Goal: Information Seeking & Learning: Learn about a topic

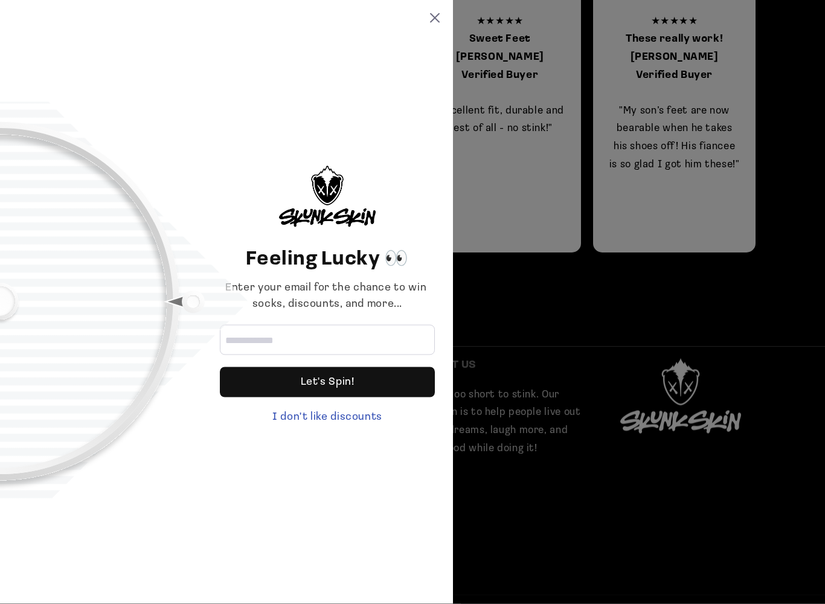
scroll to position [995, 0]
click at [434, 18] on icon at bounding box center [435, 18] width 10 height 10
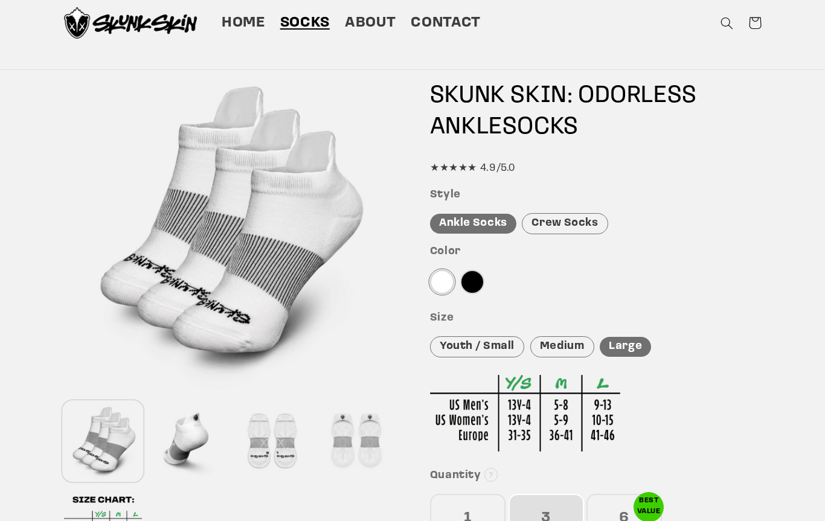
scroll to position [63, 0]
click at [434, 278] on div at bounding box center [442, 281] width 24 height 24
click at [637, 342] on div "Large" at bounding box center [625, 346] width 51 height 20
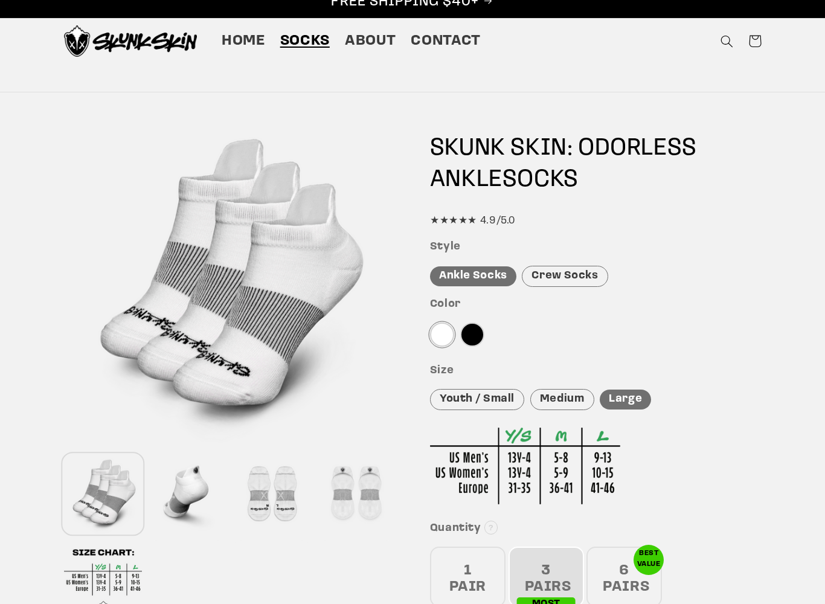
scroll to position [14, 0]
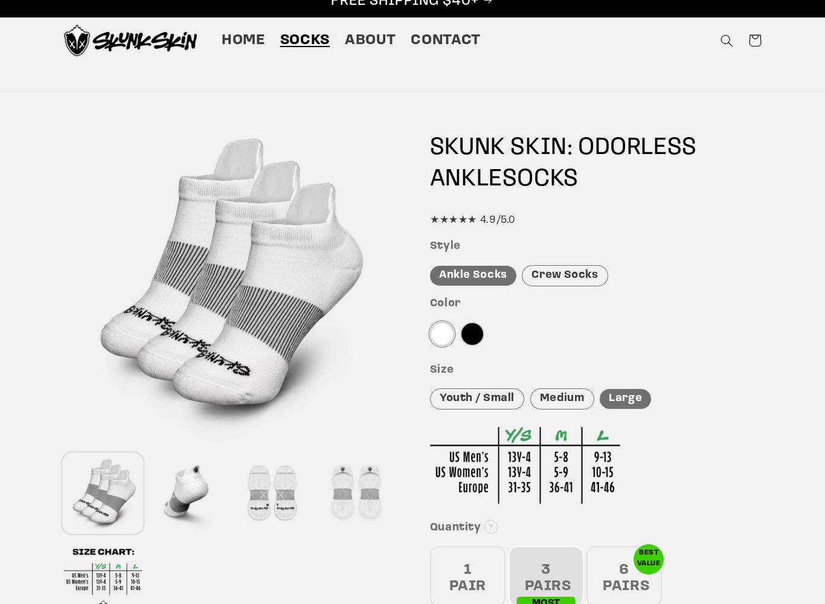
click at [373, 37] on span "About" at bounding box center [370, 41] width 51 height 19
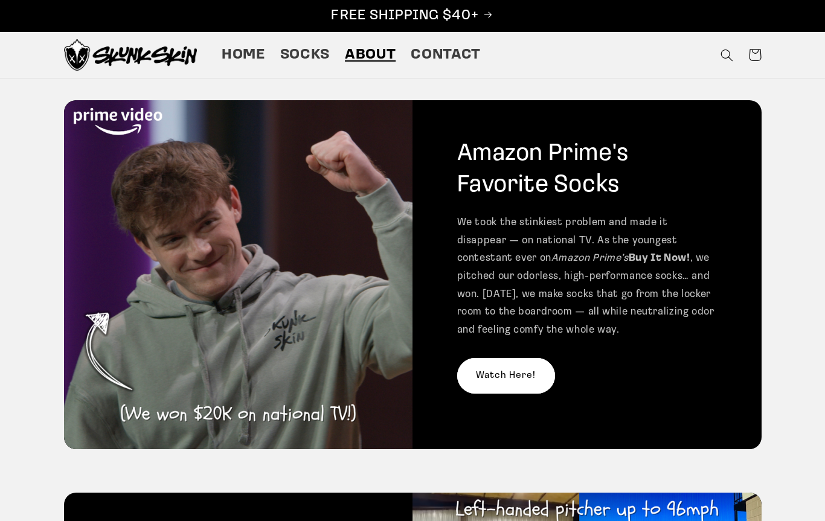
click at [244, 58] on span "Home" at bounding box center [243, 55] width 43 height 19
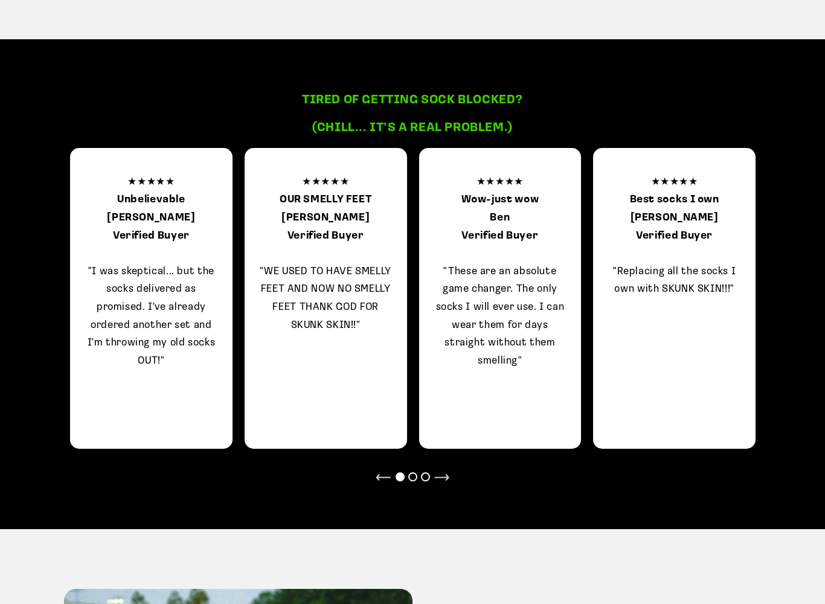
scroll to position [1128, 0]
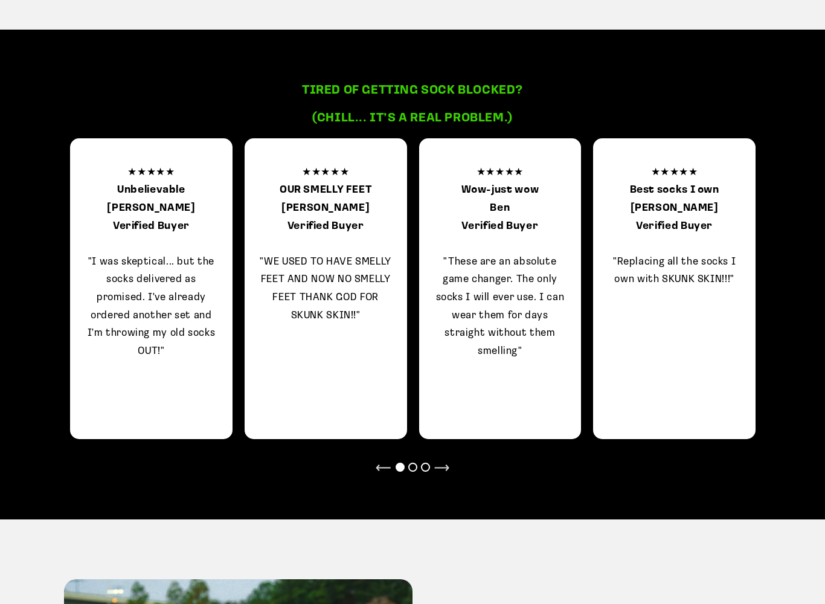
click at [415, 463] on div at bounding box center [412, 467] width 9 height 9
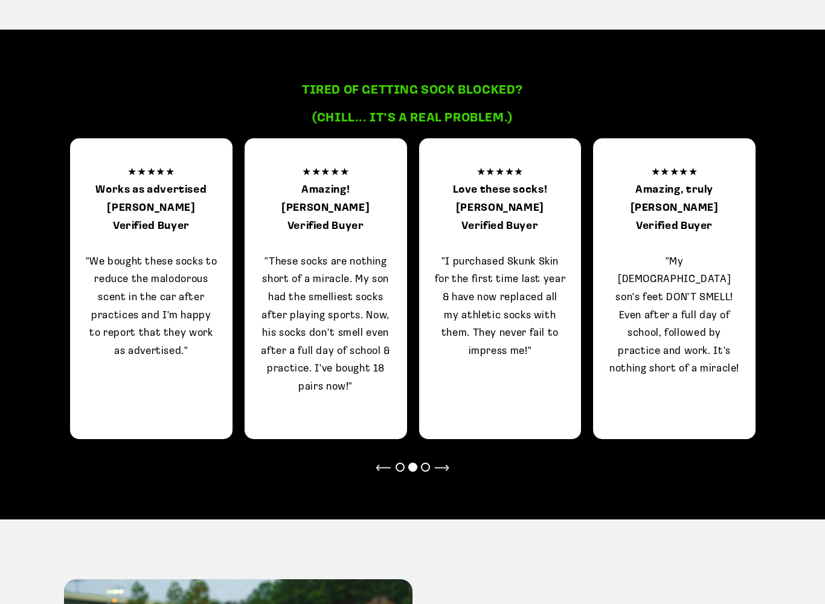
click at [429, 463] on div at bounding box center [425, 467] width 9 height 9
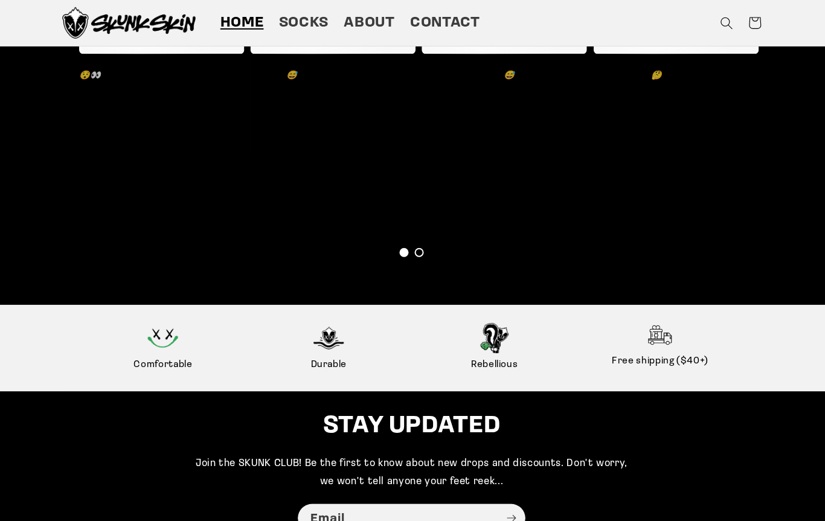
scroll to position [2685, 0]
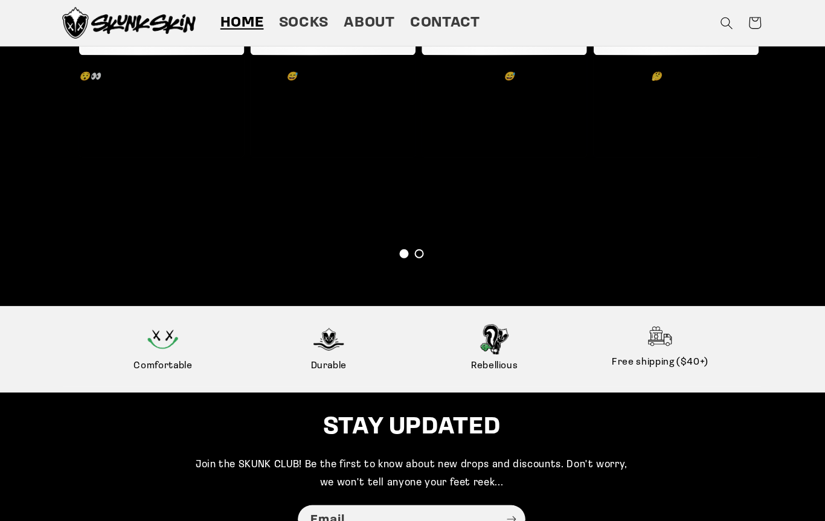
click at [150, 367] on span "Comfortable" at bounding box center [164, 365] width 153 height 17
click at [123, 338] on div at bounding box center [164, 339] width 153 height 30
click at [330, 365] on span "Durable" at bounding box center [329, 365] width 153 height 17
click at [499, 368] on span "Rebellious" at bounding box center [495, 365] width 153 height 17
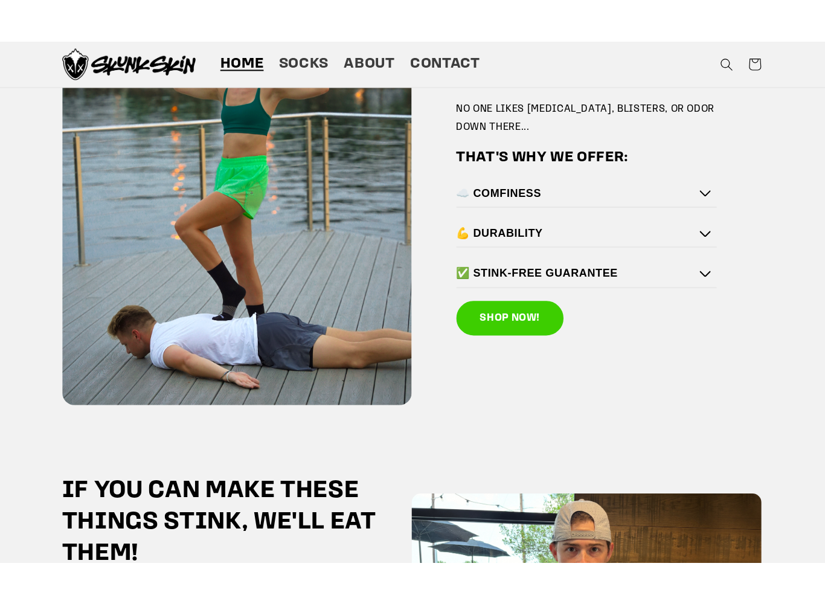
scroll to position [1757, 0]
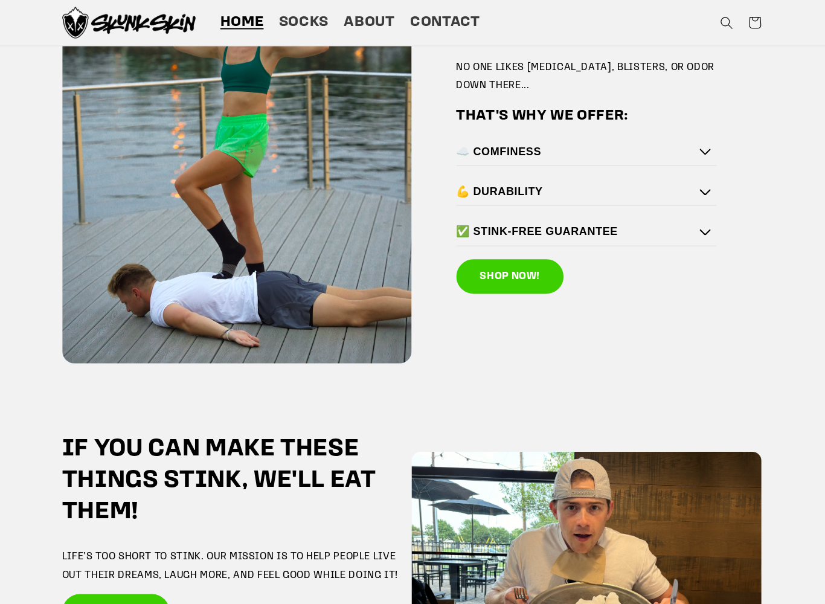
click at [504, 144] on h4 "☁️ COMFINESS" at bounding box center [584, 151] width 254 height 14
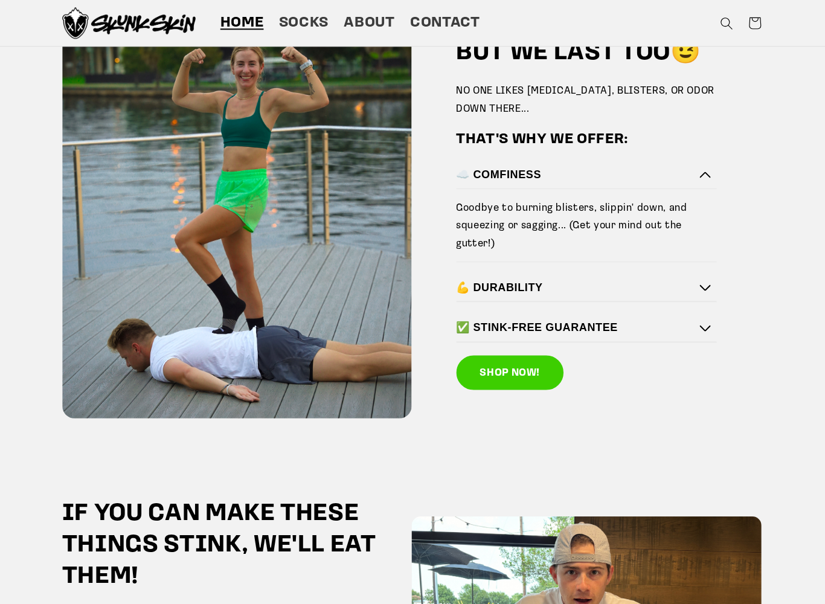
scroll to position [1696, 0]
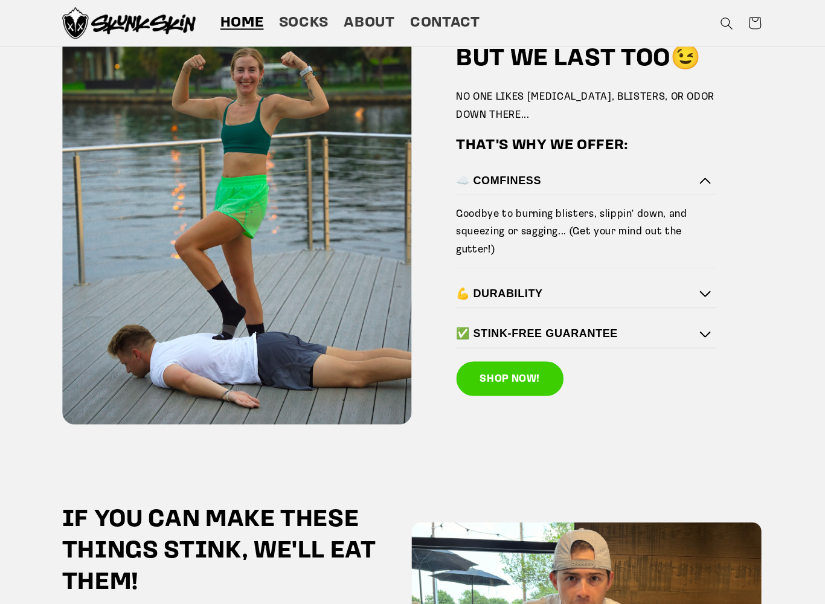
click at [521, 286] on h4 "💪 DURABILITY" at bounding box center [584, 293] width 254 height 14
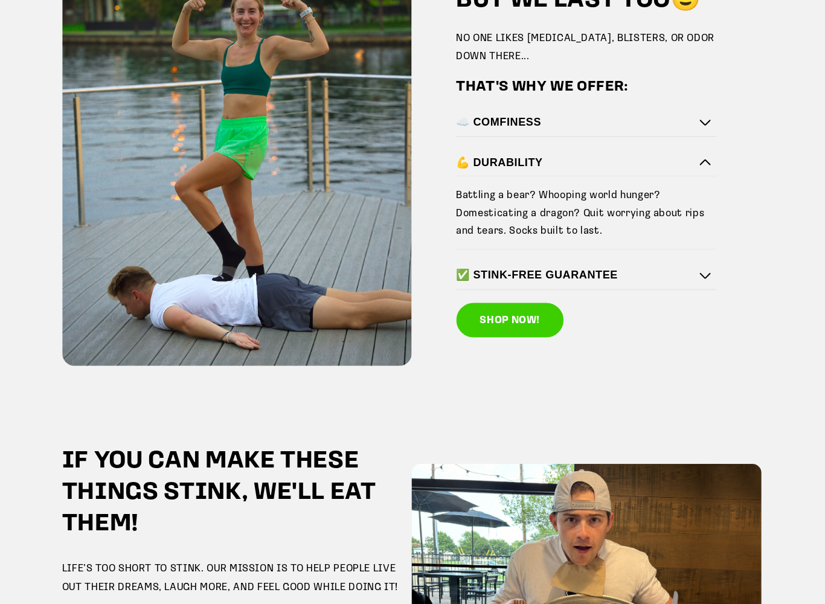
scroll to position [1758, 0]
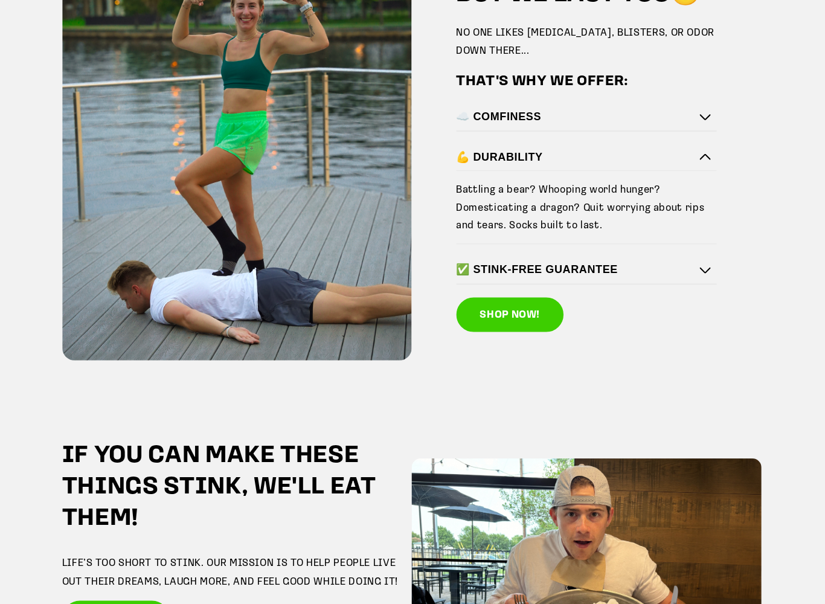
click at [603, 268] on div "✅ STINK-FREE GUARANTEE" at bounding box center [587, 271] width 260 height 27
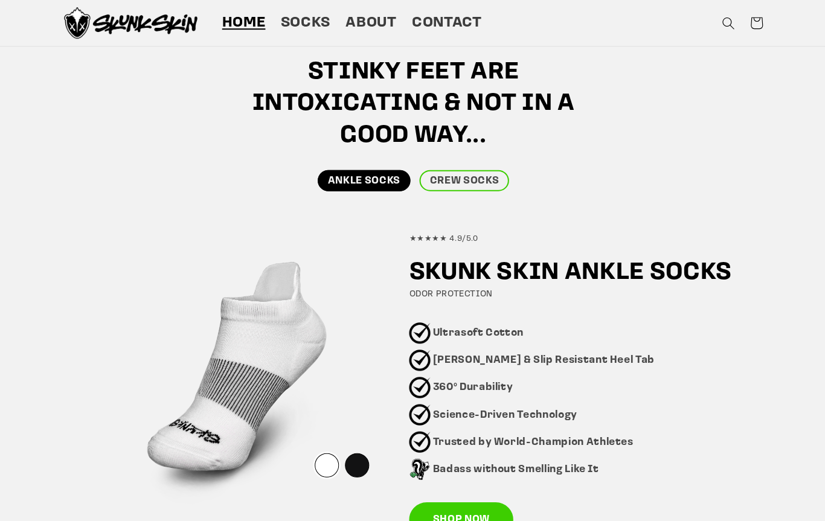
scroll to position [553, 0]
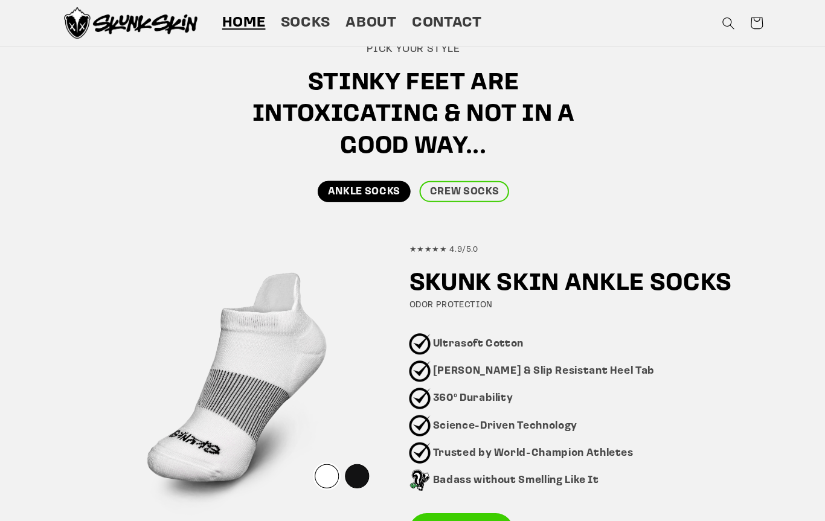
click at [365, 183] on link "ANKLE SOCKS" at bounding box center [363, 191] width 93 height 21
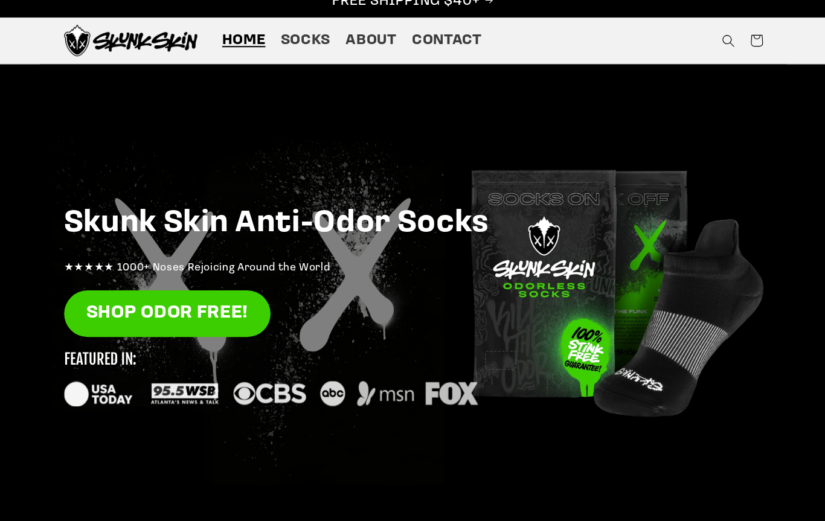
scroll to position [0, 0]
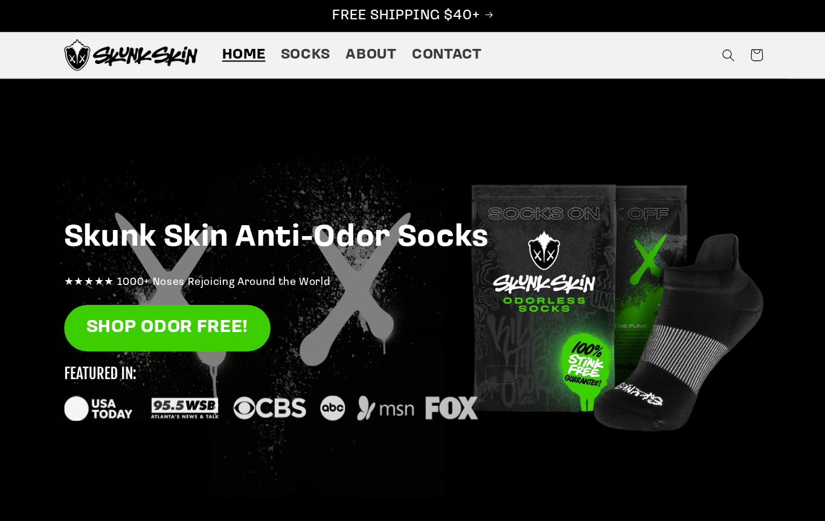
click at [595, 304] on div "Skunk Skin Anti-Odor Socks ★★★★★ 1000+ Noses Rejoicing Around the World SHOP OD…" at bounding box center [412, 311] width 761 height 465
click at [370, 62] on span "About" at bounding box center [370, 55] width 51 height 19
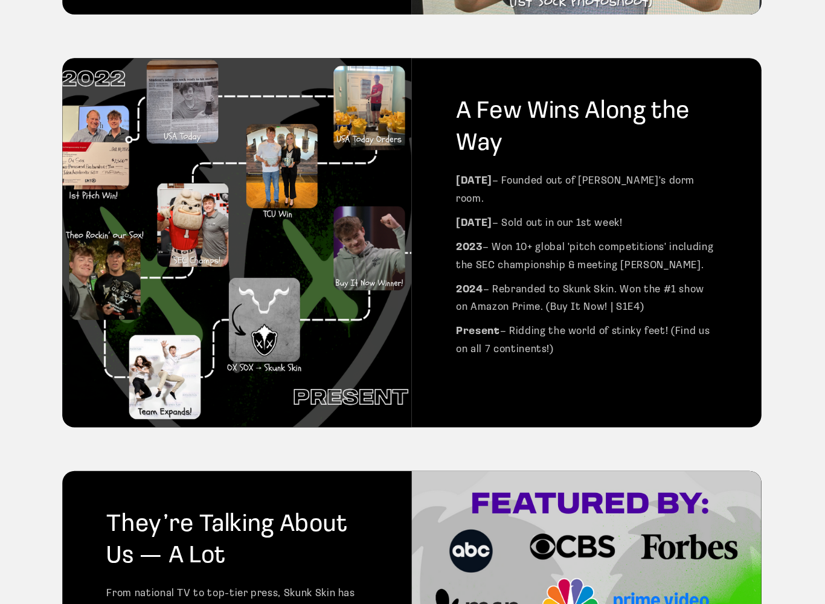
scroll to position [826, 0]
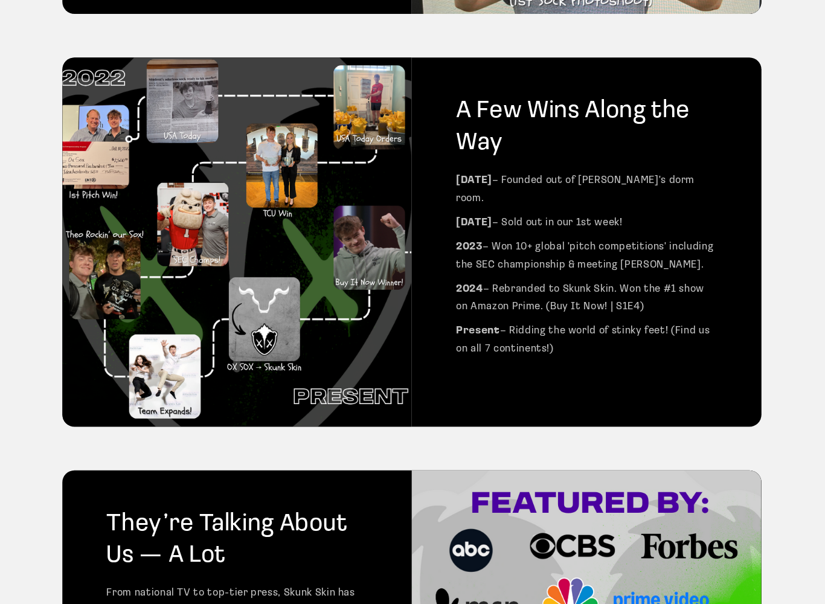
click at [620, 281] on p "2024 – Rebranded to Skunk Skin. Won the #1 show on Amazon Prime. (Buy It Now! |…" at bounding box center [587, 299] width 260 height 36
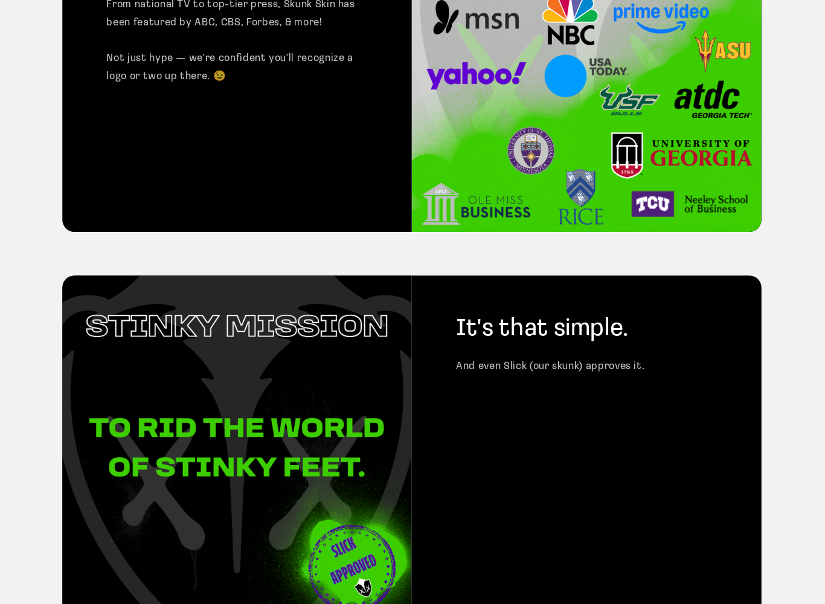
scroll to position [1414, 0]
click at [202, 314] on img at bounding box center [238, 450] width 349 height 349
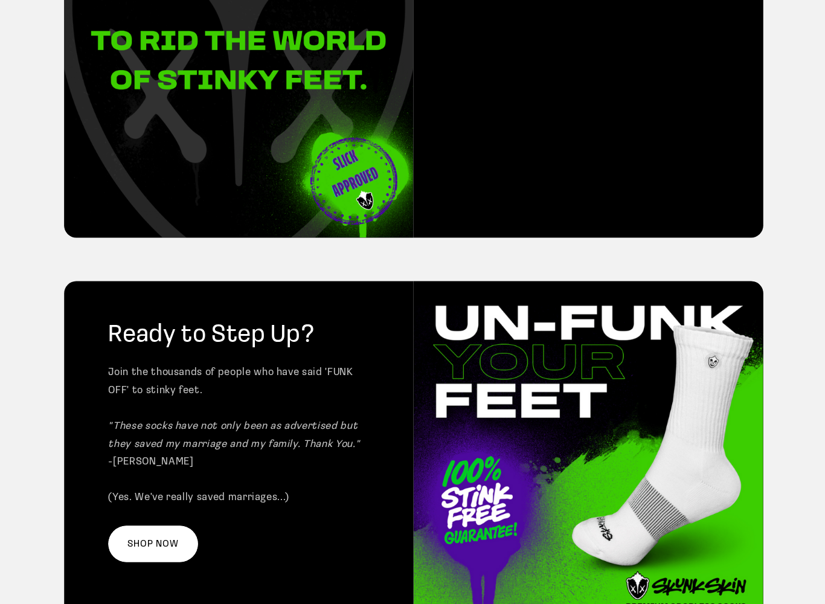
scroll to position [1800, 0]
click at [136, 337] on div "Ready to Step Up? Join the thousands of people who have said 'FUNK OFF' to stin…" at bounding box center [238, 455] width 349 height 349
click at [114, 453] on p "Join the thousands of people who have said 'FUNK OFF' to stinky feet. "These so…" at bounding box center [238, 435] width 260 height 143
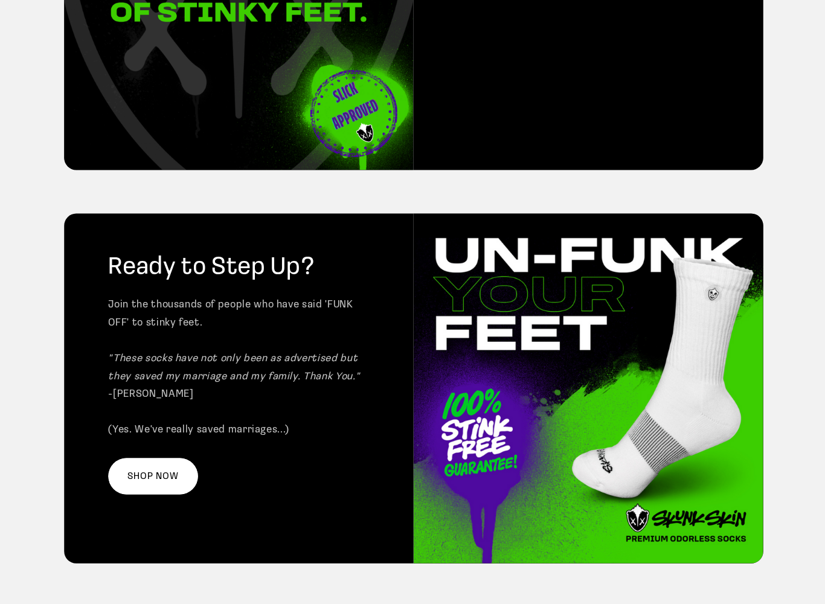
scroll to position [1867, 0]
click at [467, 442] on img at bounding box center [587, 388] width 349 height 349
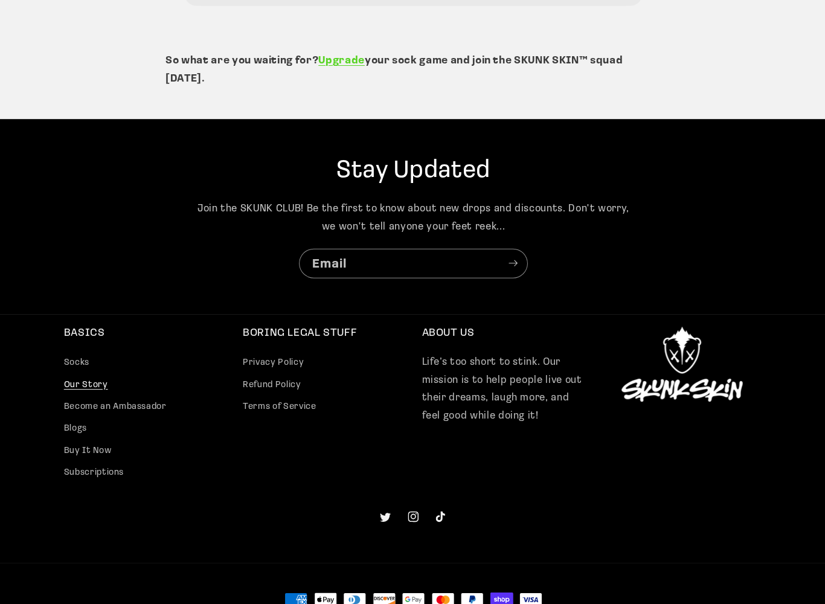
scroll to position [2945, 0]
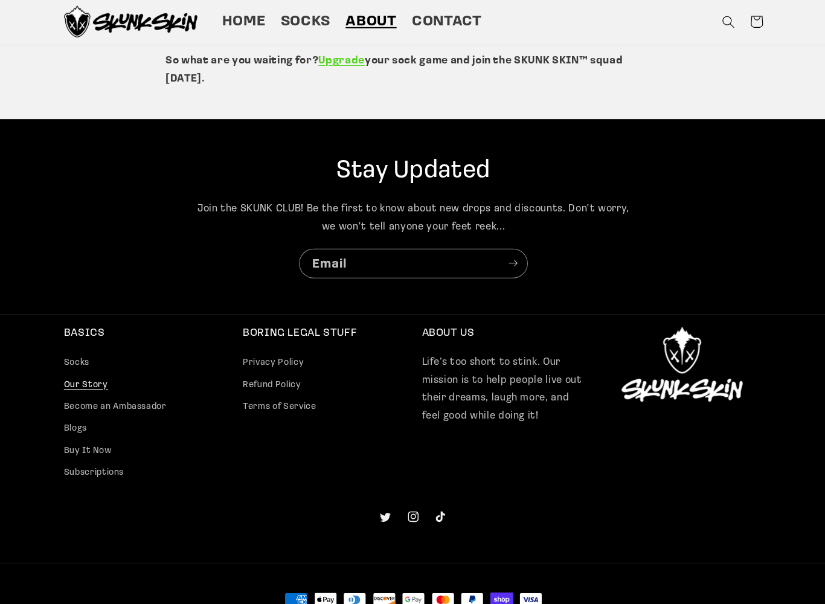
click at [75, 356] on link "Socks" at bounding box center [76, 365] width 25 height 19
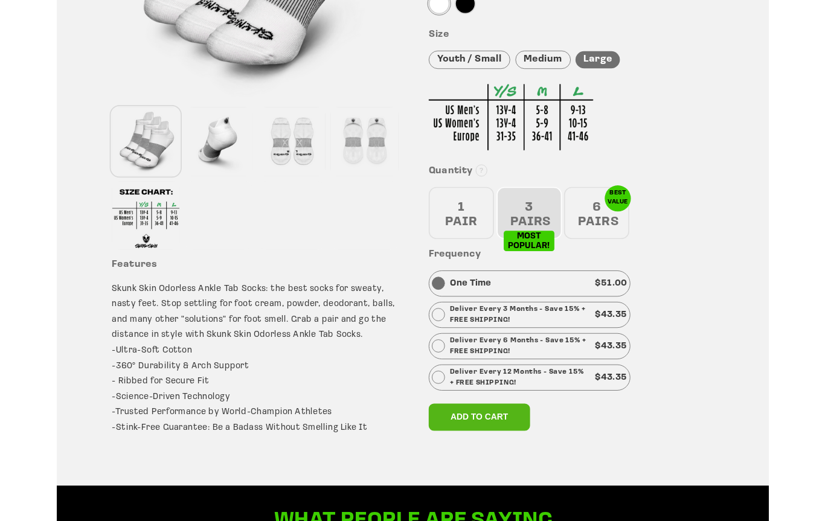
scroll to position [343, 0]
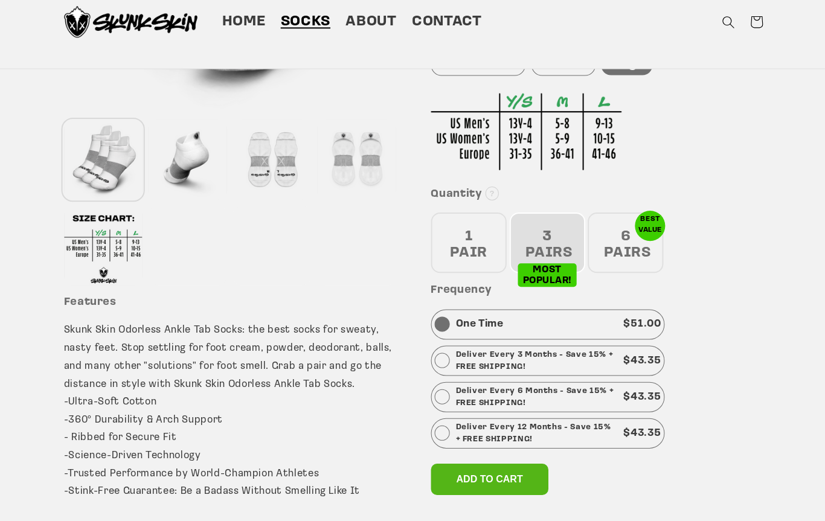
click at [92, 391] on p "Skunk Skin Odorless Ankle Tab Socks: the best socks for sweaty, nasty feet. Sto…" at bounding box center [230, 420] width 332 height 197
click at [185, 155] on div at bounding box center [187, 161] width 79 height 80
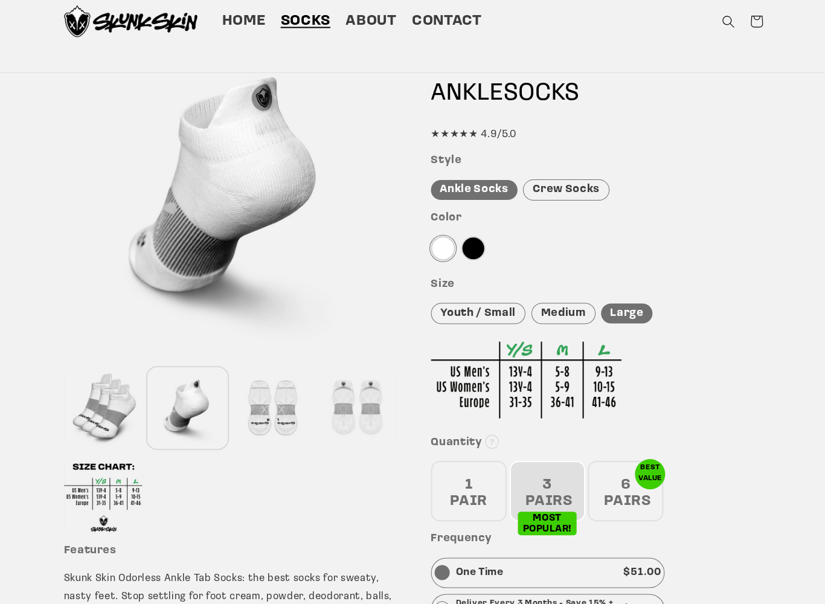
click at [278, 408] on div at bounding box center [272, 408] width 79 height 80
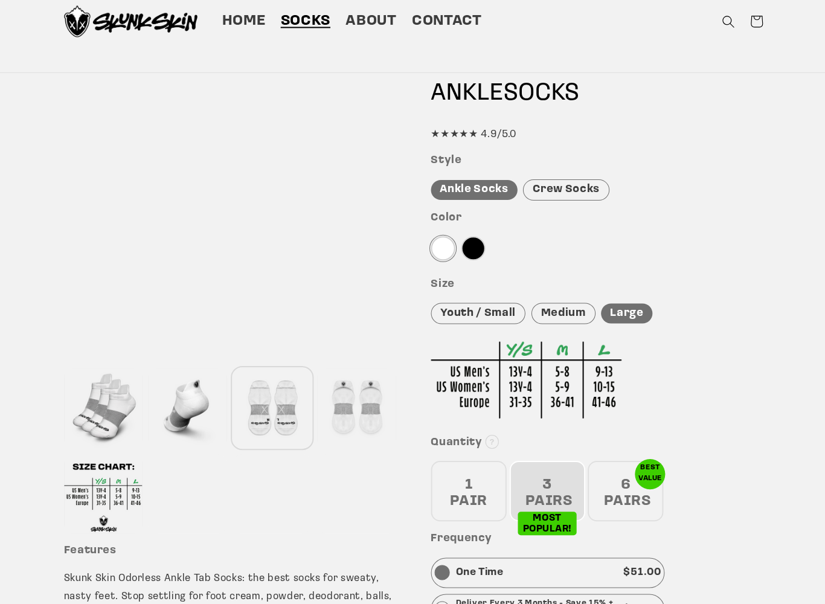
scroll to position [100, 0]
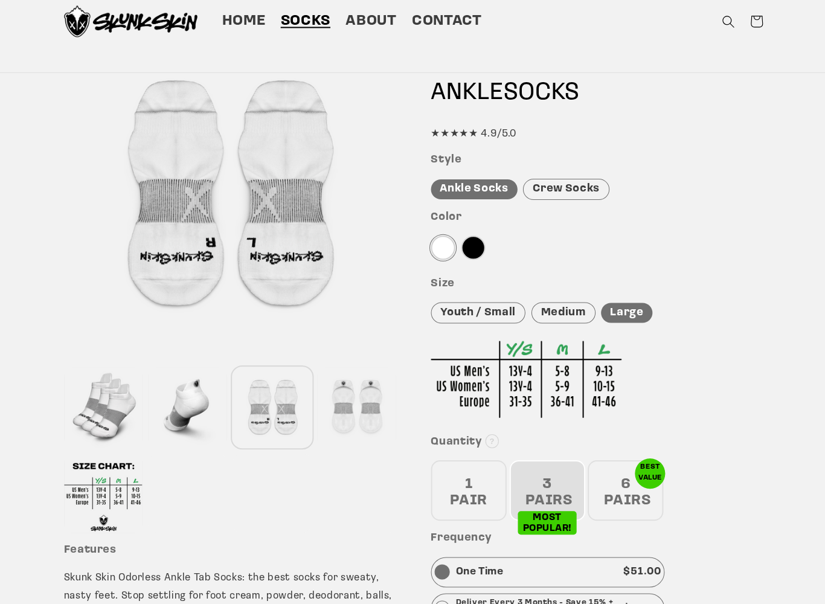
click at [360, 399] on div at bounding box center [356, 408] width 79 height 80
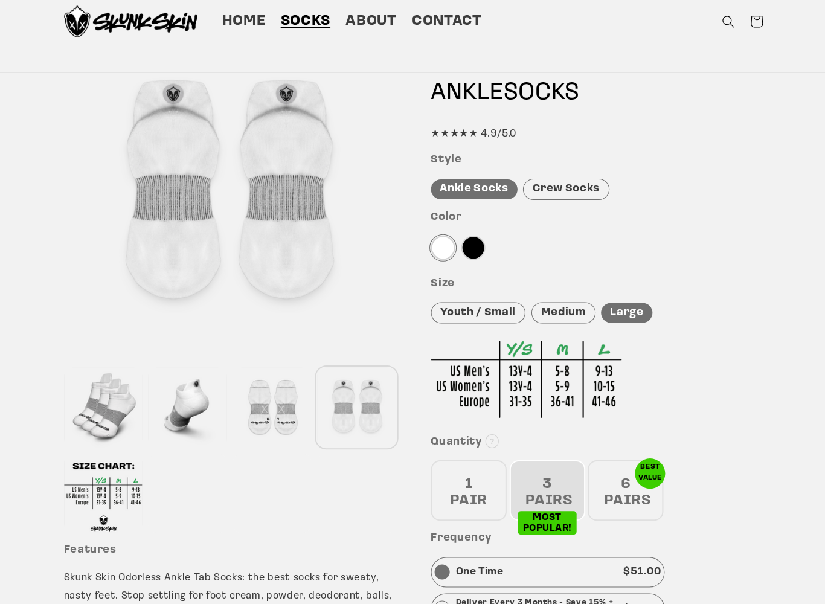
click at [367, 408] on div at bounding box center [356, 408] width 79 height 80
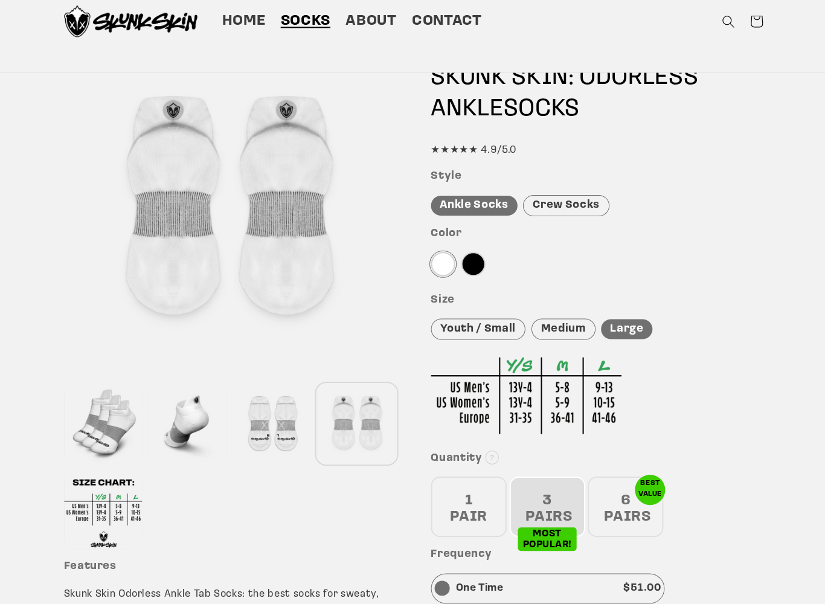
scroll to position [86, 0]
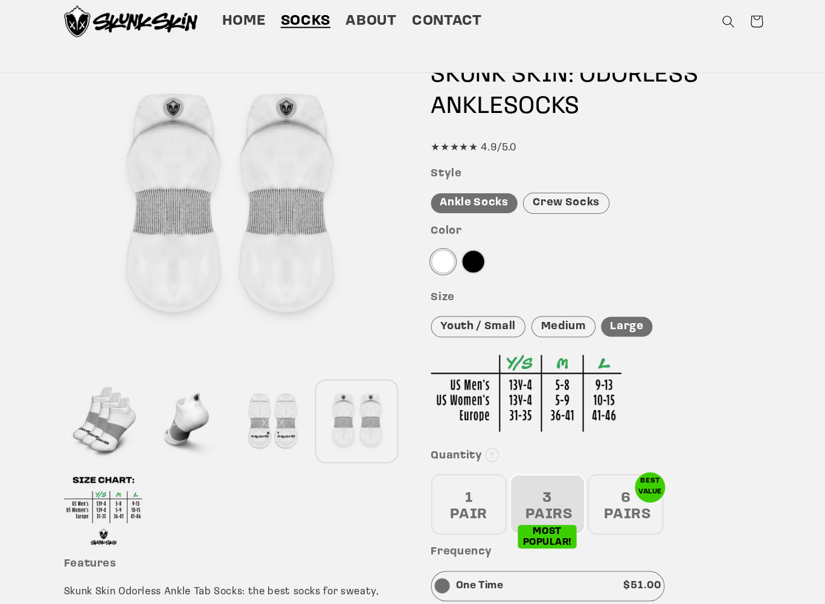
click at [111, 418] on div at bounding box center [103, 422] width 79 height 80
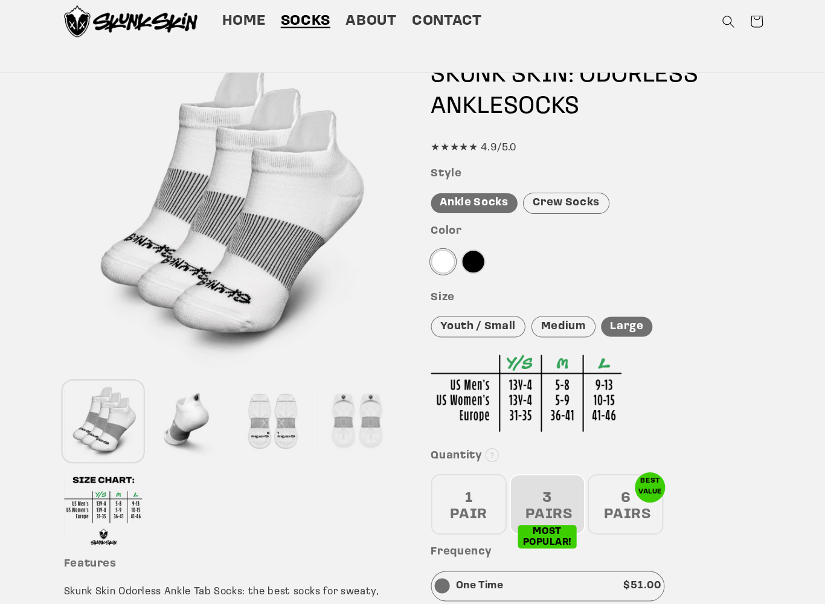
scroll to position [87, 0]
click at [187, 411] on div at bounding box center [187, 421] width 79 height 80
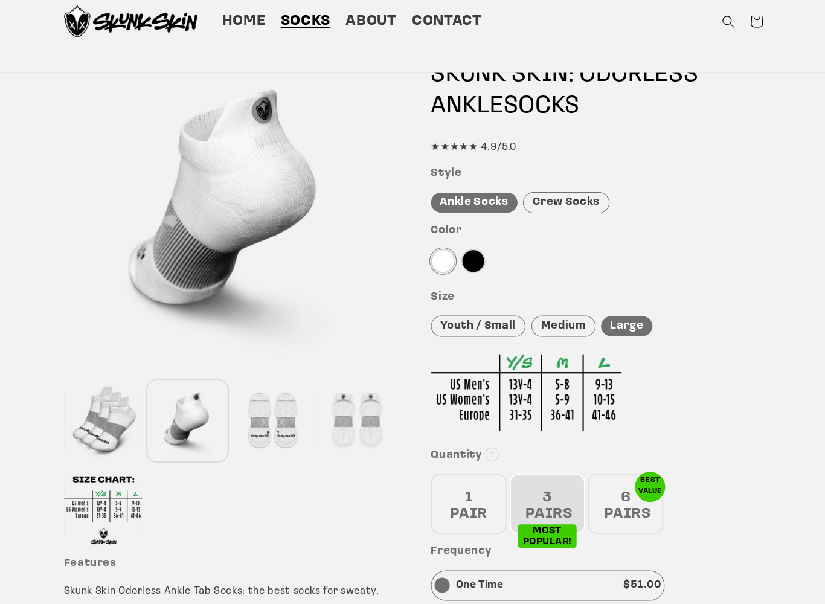
click at [274, 428] on div at bounding box center [272, 421] width 79 height 80
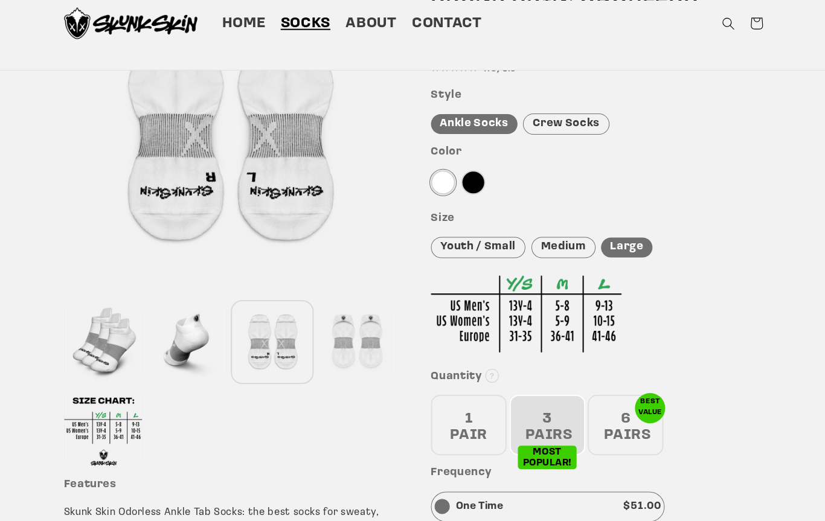
scroll to position [0, 0]
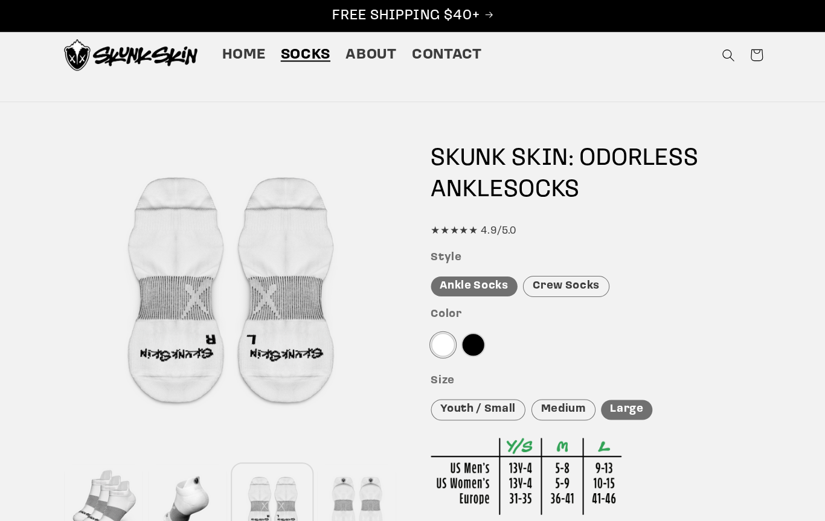
click at [146, 56] on img at bounding box center [130, 54] width 133 height 31
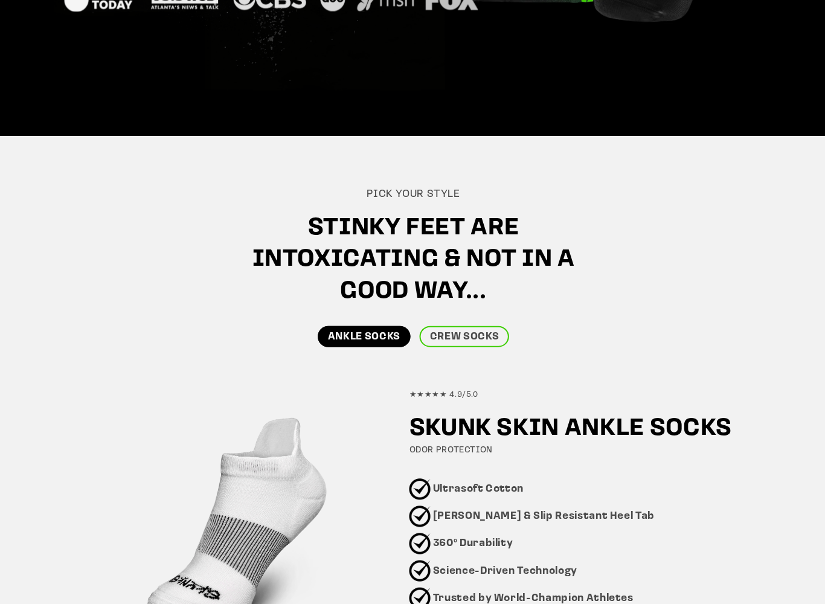
scroll to position [422, 0]
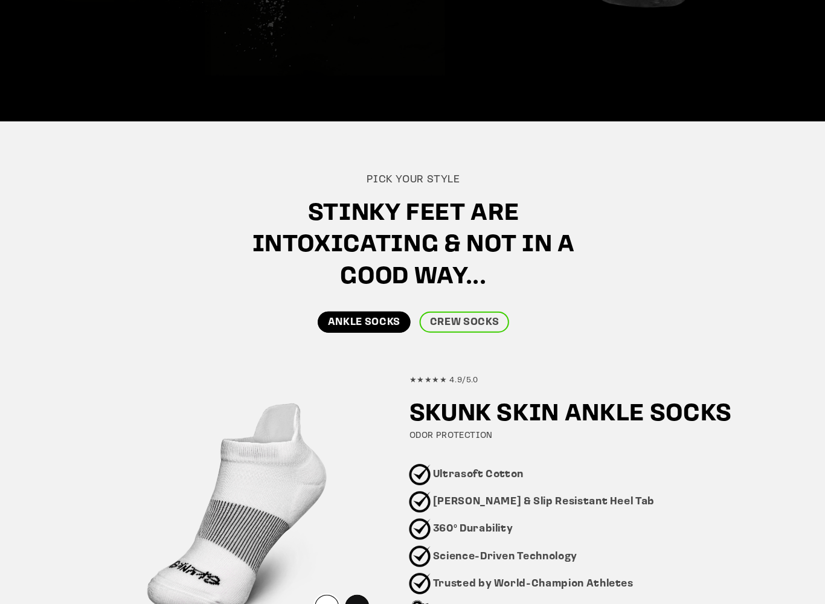
click at [462, 321] on link "CREW SOCKS" at bounding box center [463, 322] width 89 height 21
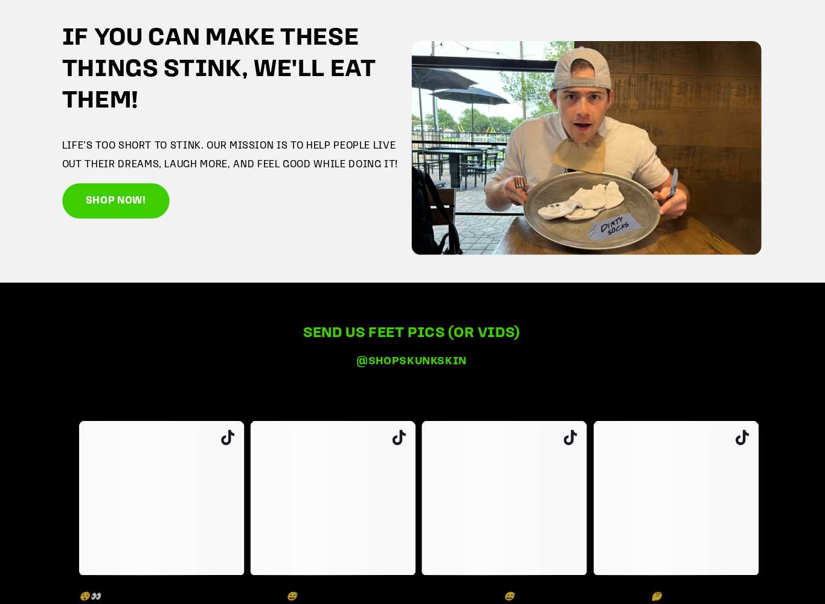
scroll to position [2164, 0]
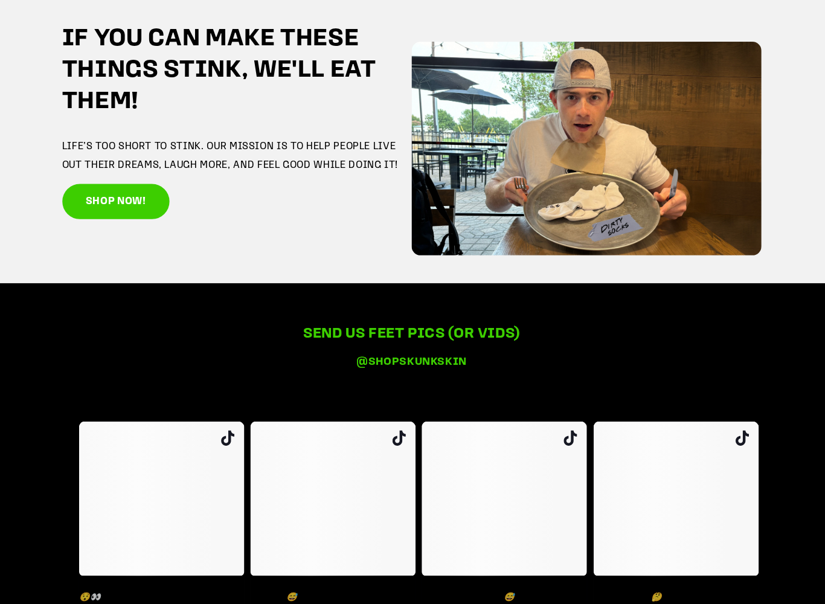
click at [644, 362] on div "send us feet pics (or vids) @shopskunkskin @getoxsox 😯👀 #tiktokshop #trivia #ch…" at bounding box center [412, 556] width 761 height 460
click at [648, 359] on div "send us feet pics (or vids) @shopskunkskin @getoxsox 😯👀 #tiktokshop #trivia #ch…" at bounding box center [412, 556] width 761 height 460
click at [85, 143] on p "LIFE’S TOO SHORT TO STINK. OUR MISSION IS TO HELP PEOPLE LIVE OUT THEIR DREAMS,…" at bounding box center [238, 157] width 349 height 36
click at [116, 149] on p "LIFE’S TOO SHORT TO STINK. OUR MISSION IS TO HELP PEOPLE LIVE OUT THEIR DREAMS,…" at bounding box center [238, 157] width 349 height 36
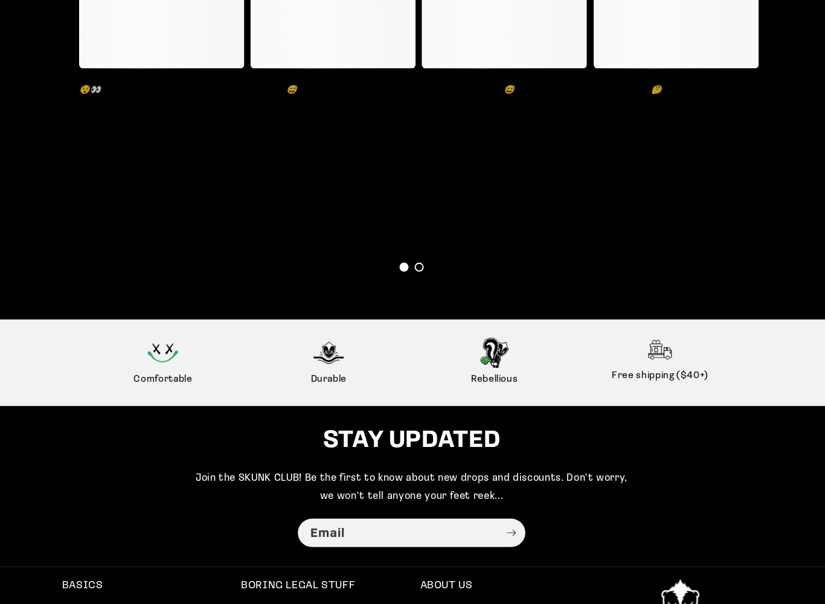
scroll to position [2674, 0]
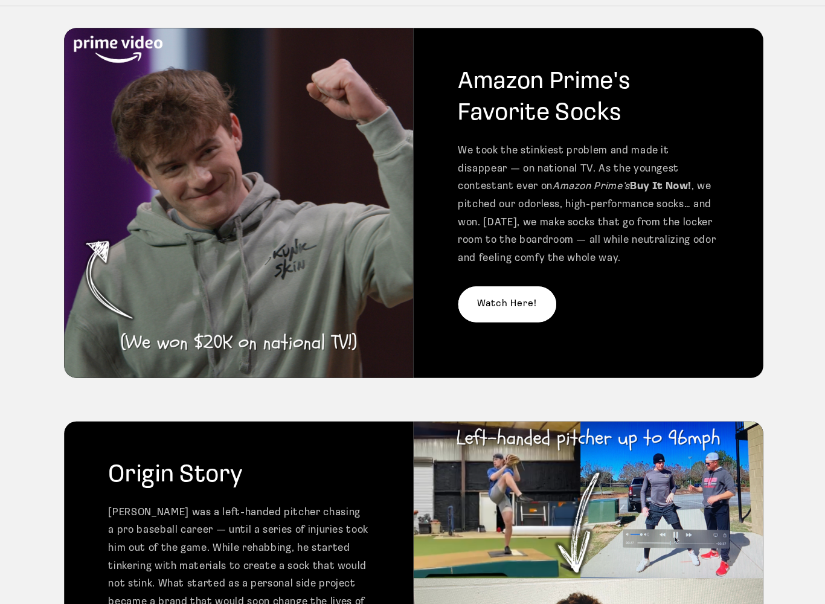
scroll to position [126, 0]
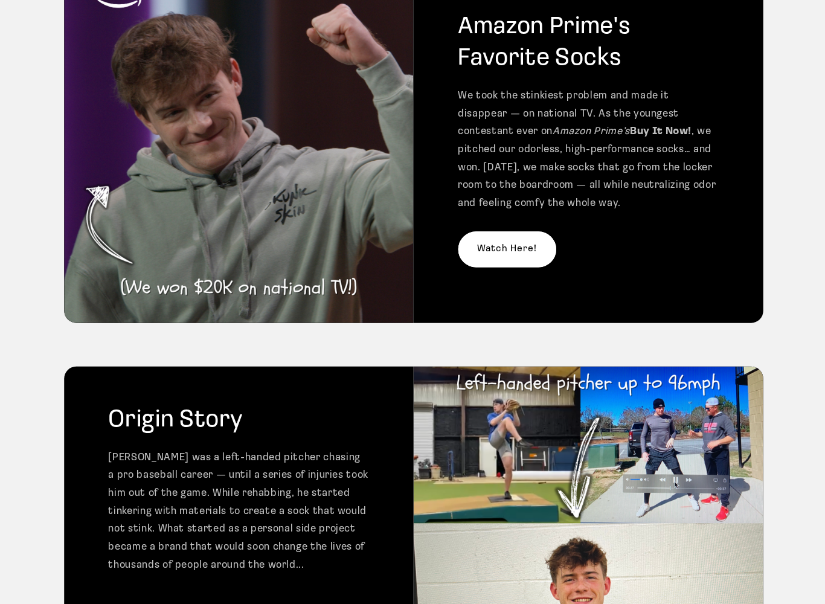
click at [520, 243] on link "Watch Here!" at bounding box center [506, 250] width 98 height 36
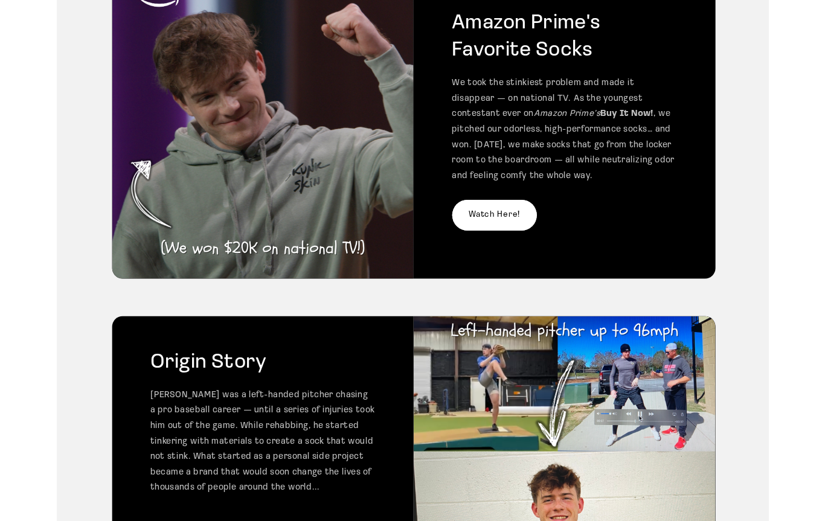
scroll to position [159, 0]
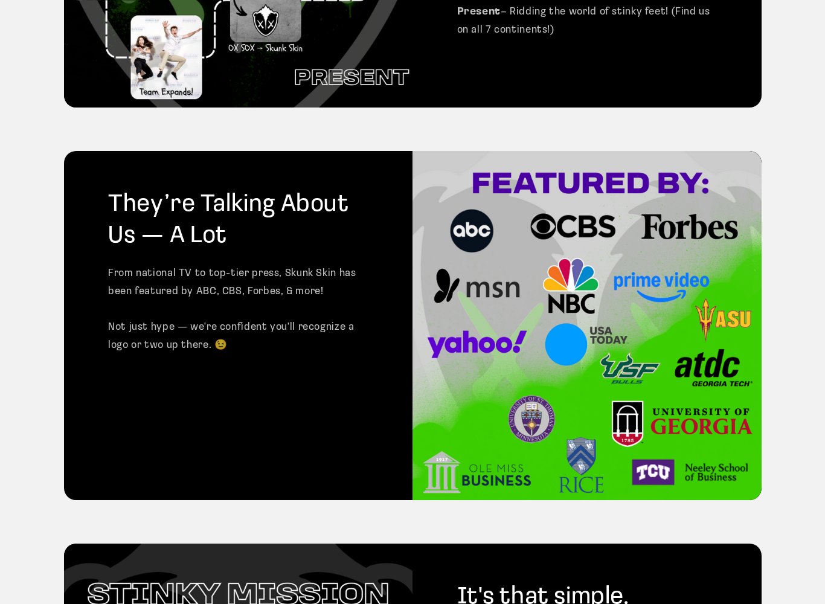
scroll to position [1147, 0]
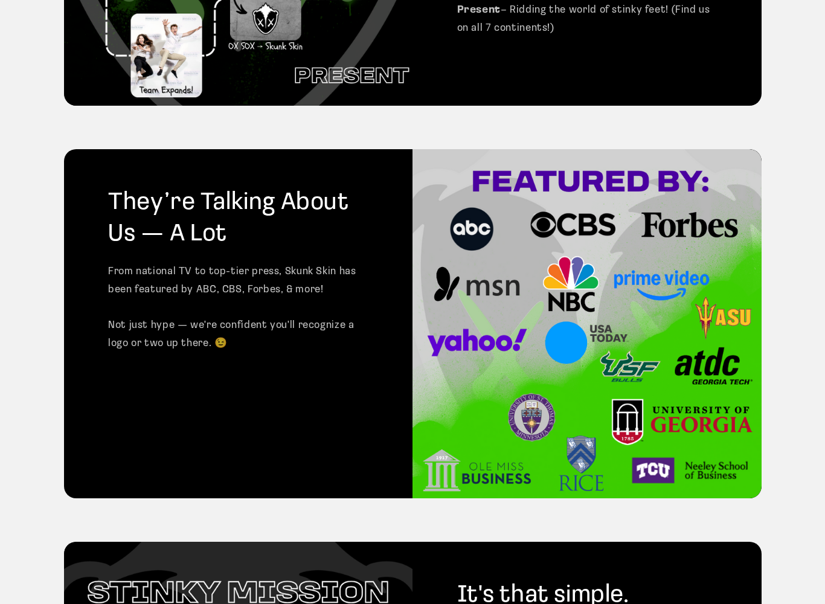
click at [638, 361] on img at bounding box center [587, 324] width 349 height 349
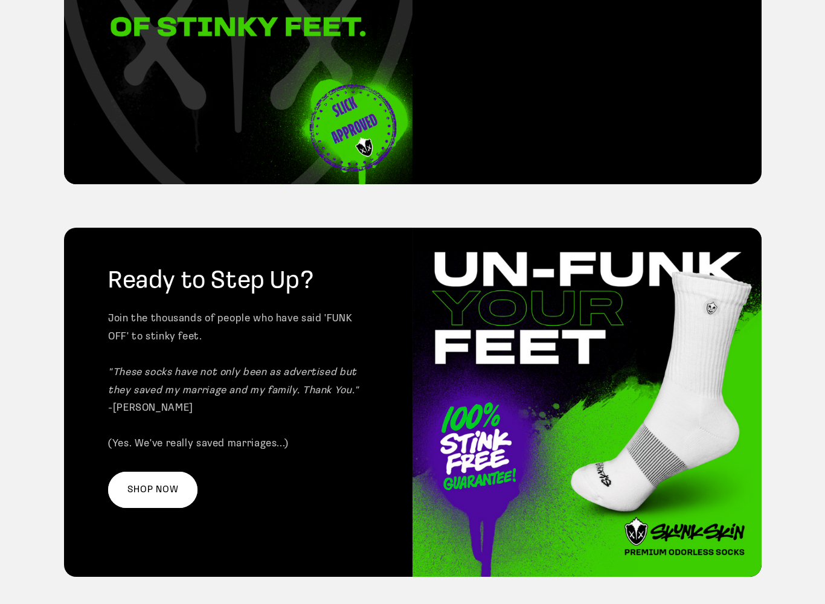
scroll to position [1857, 0]
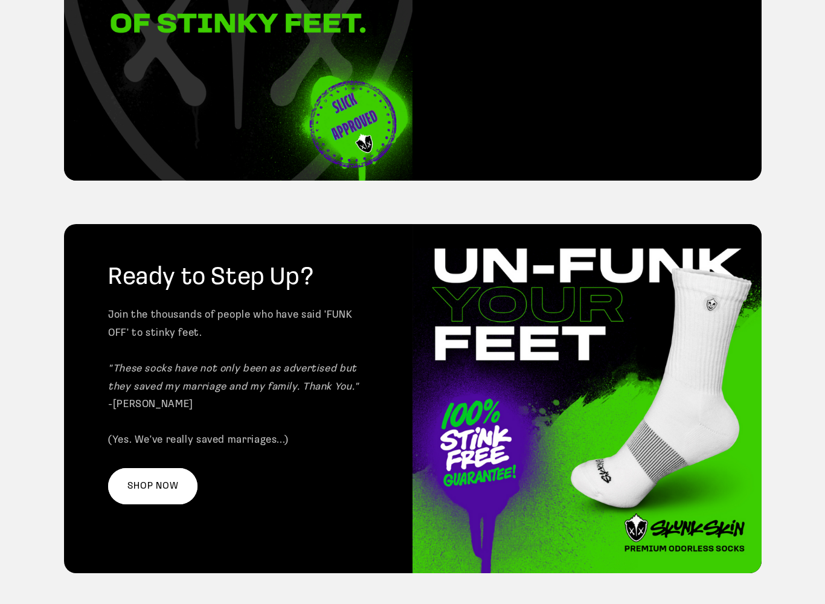
click at [611, 398] on img at bounding box center [587, 398] width 349 height 349
click at [606, 405] on img at bounding box center [587, 398] width 349 height 349
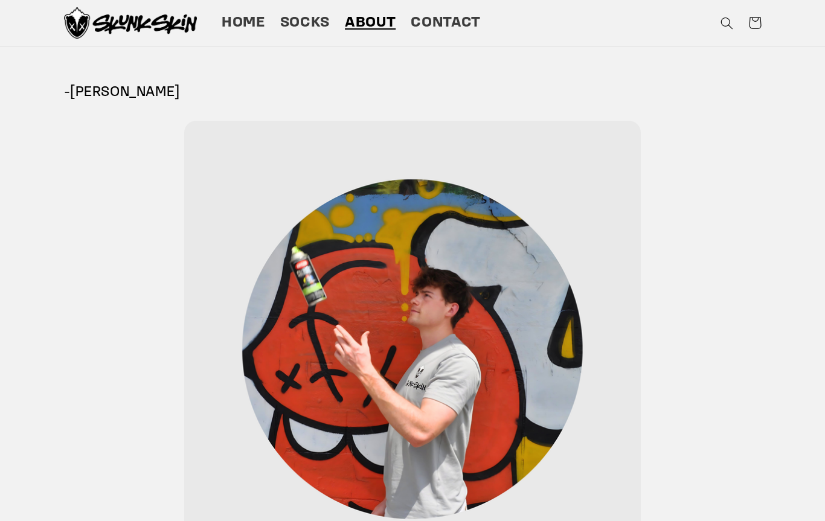
scroll to position [2151, 0]
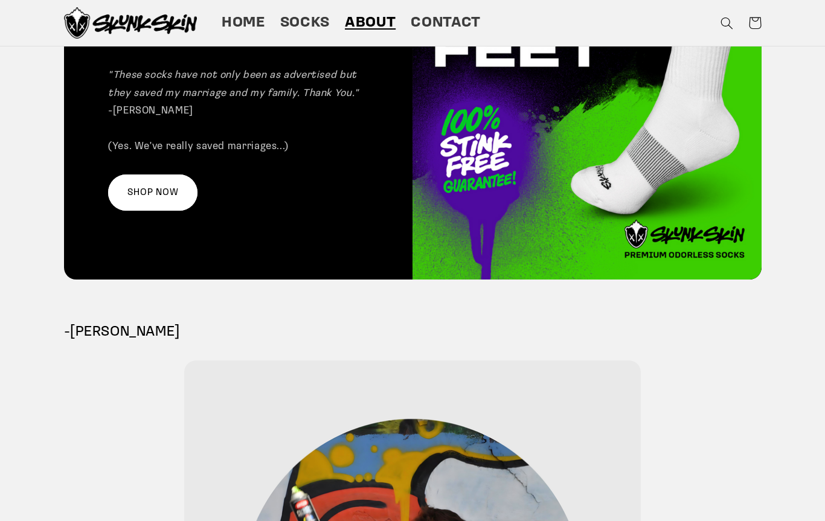
click at [144, 175] on link "SHOP NOW" at bounding box center [152, 193] width 89 height 36
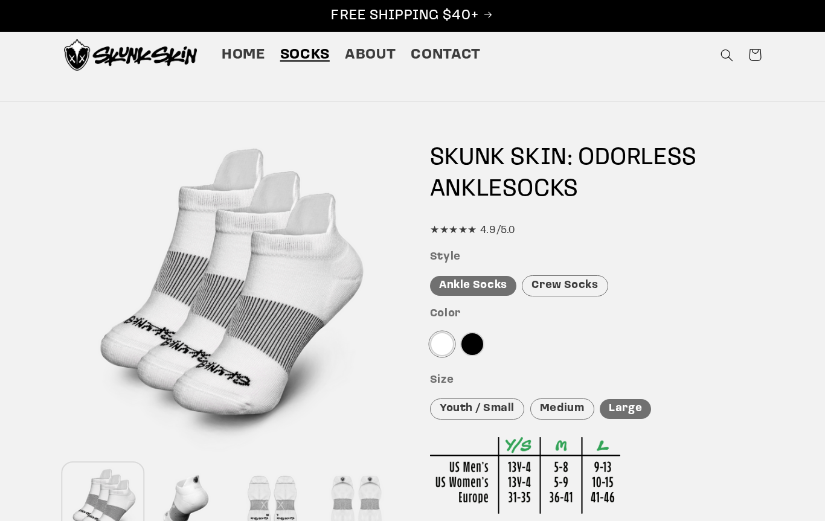
click at [374, 57] on span "About" at bounding box center [370, 55] width 51 height 19
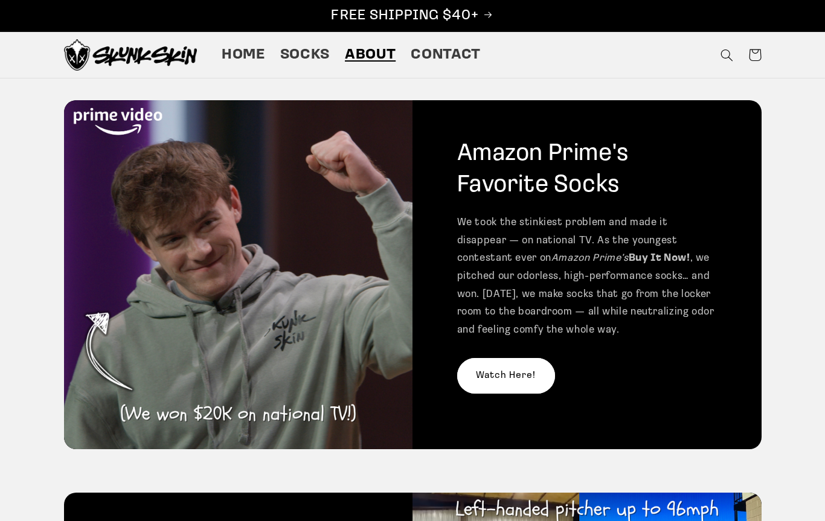
click at [138, 60] on img at bounding box center [130, 54] width 133 height 31
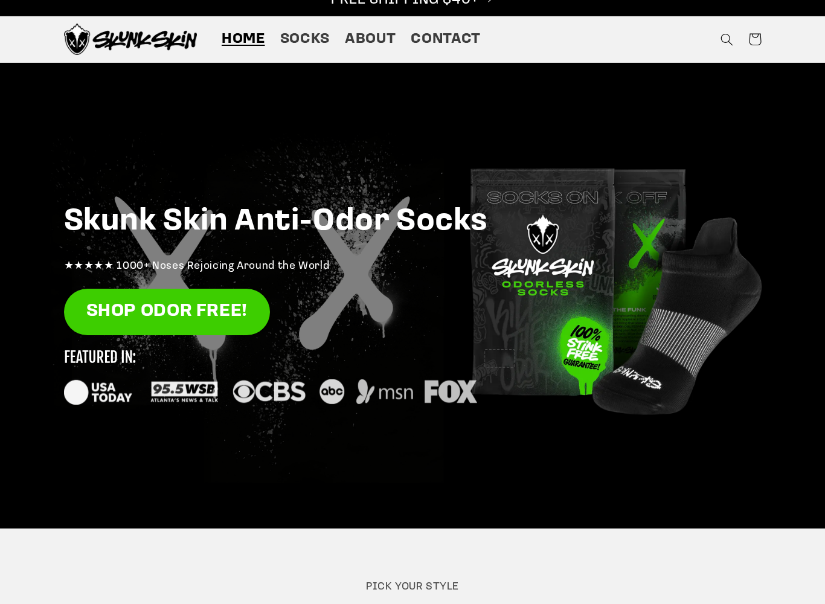
scroll to position [18, 0]
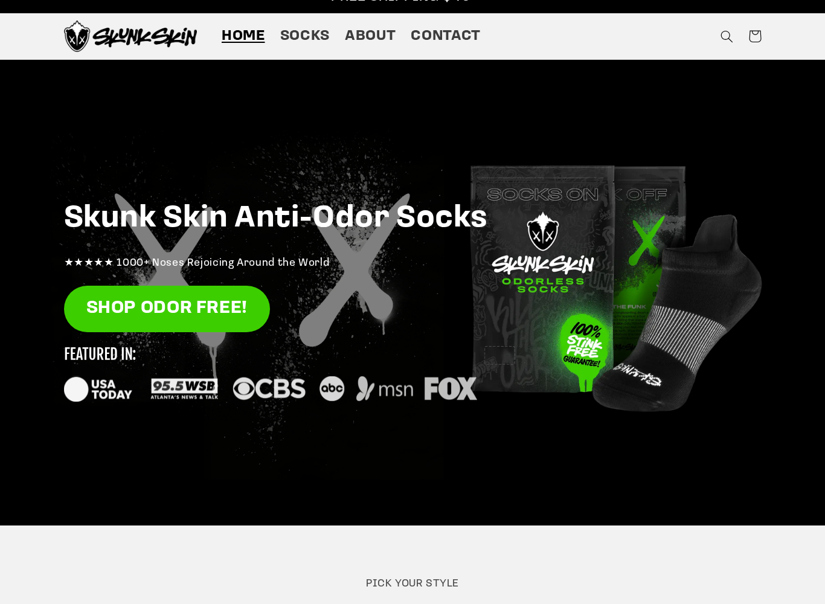
click at [626, 326] on div "Skunk Skin Anti-Odor Socks ★★★★★ 1000+ Noses Rejoicing Around the World SHOP OD…" at bounding box center [412, 292] width 761 height 465
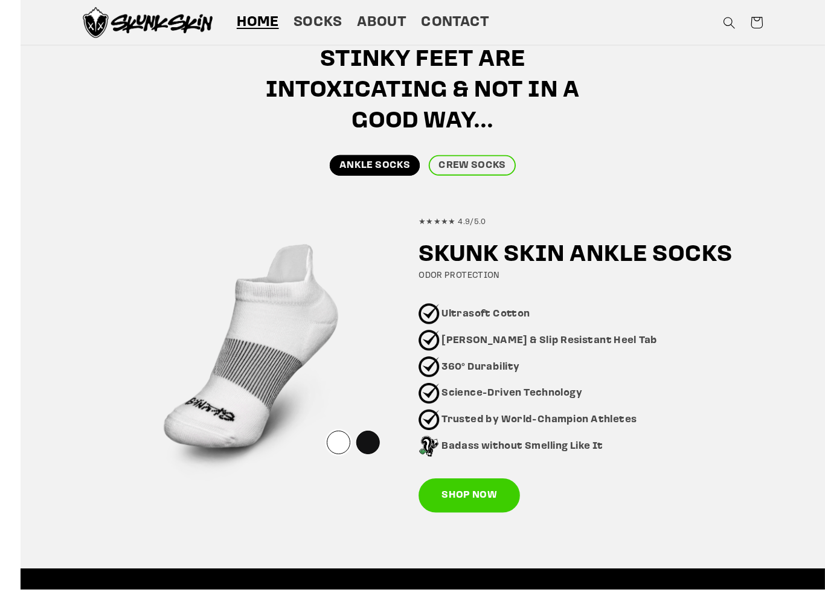
scroll to position [612, 0]
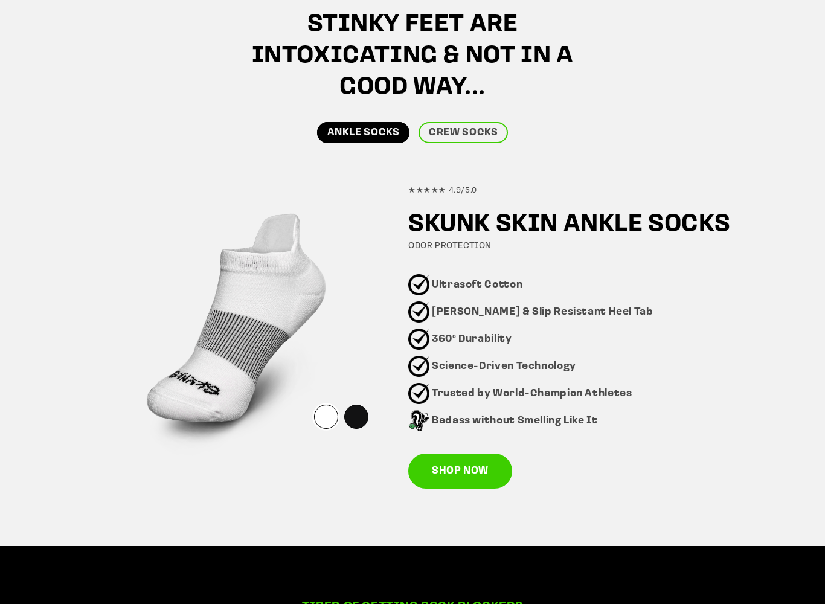
click at [318, 417] on div at bounding box center [326, 417] width 24 height 24
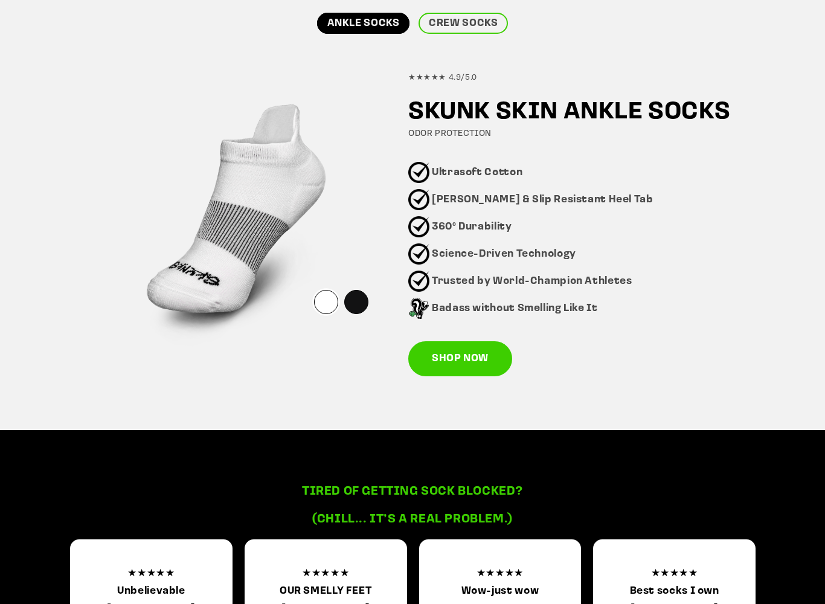
scroll to position [675, 0]
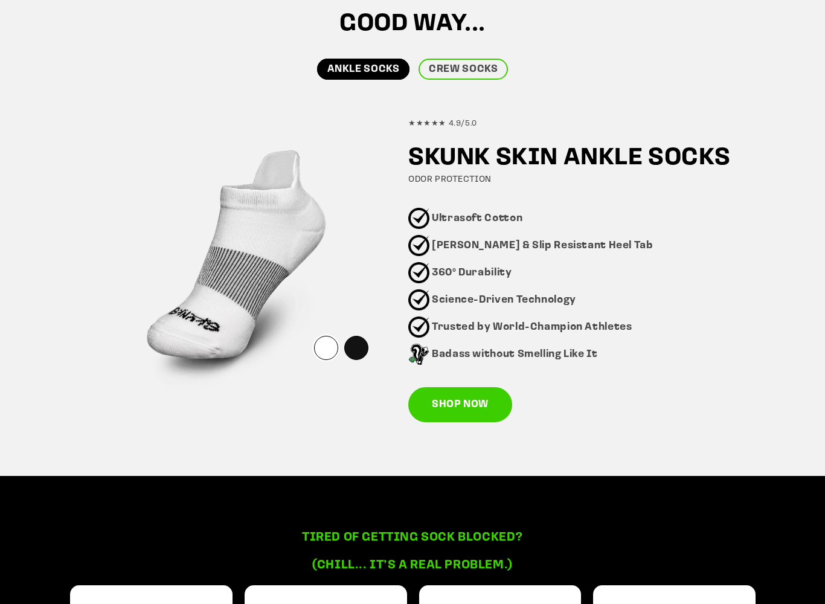
click at [474, 69] on link "CREW SOCKS" at bounding box center [463, 69] width 89 height 21
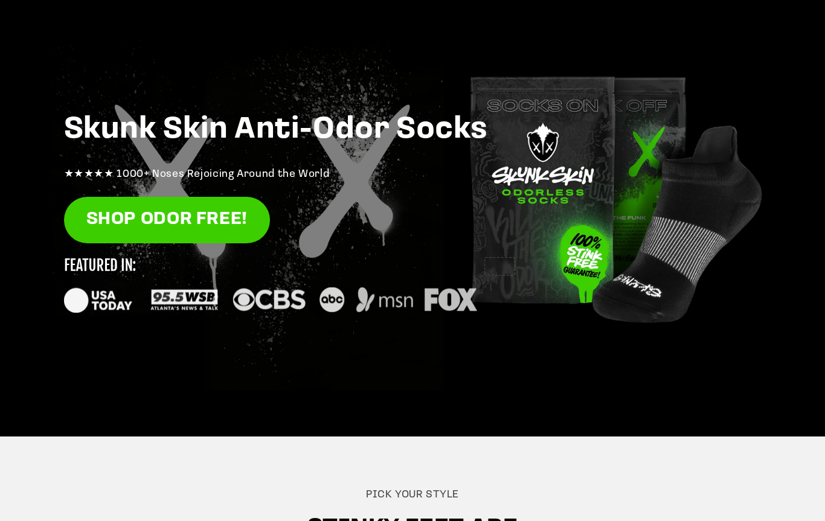
scroll to position [0, 0]
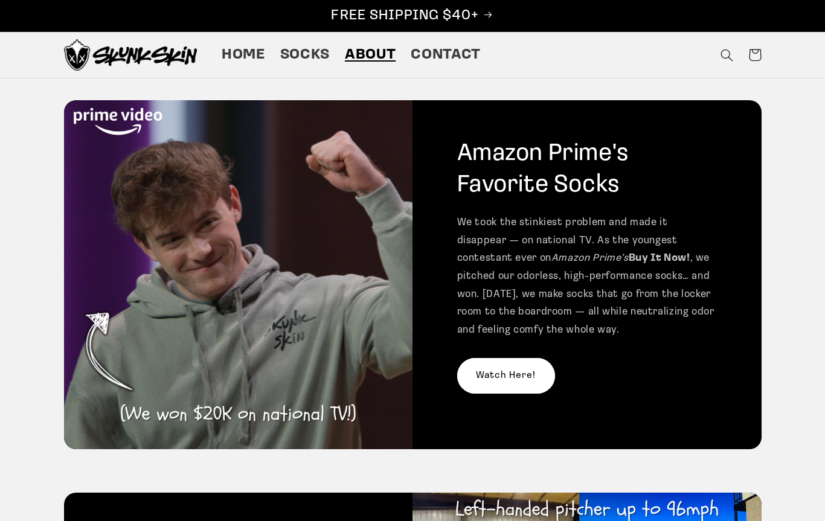
click at [234, 58] on span "Home" at bounding box center [243, 55] width 43 height 19
